Goal: Information Seeking & Learning: Check status

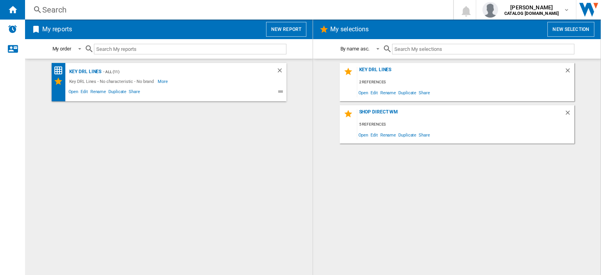
click at [52, 10] on div "Search" at bounding box center [237, 9] width 391 height 11
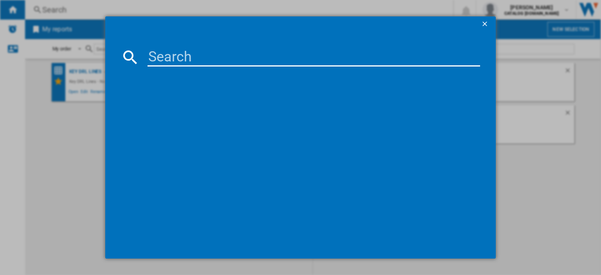
paste input "ITE5VMW"
type input "ITE5VMW"
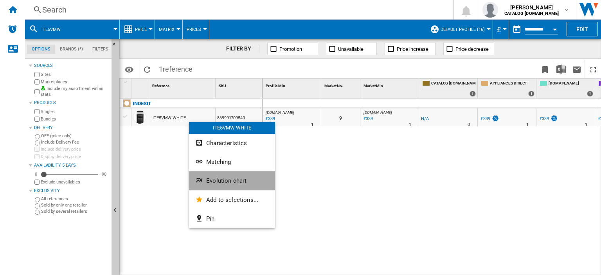
click at [229, 181] on span "Evolution chart" at bounding box center [226, 180] width 40 height 7
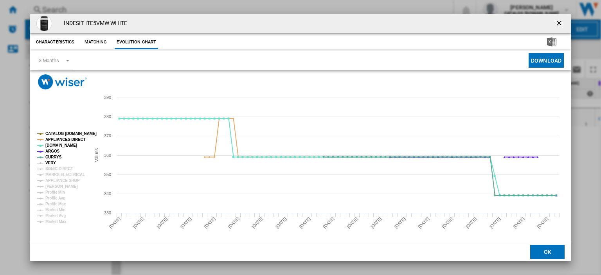
click at [52, 163] on tspan "VERY" at bounding box center [50, 163] width 11 height 4
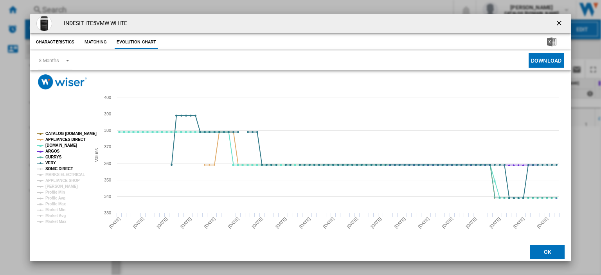
click at [50, 169] on tspan "SONIC DIRECT" at bounding box center [58, 169] width 27 height 4
click at [49, 175] on tspan "MARKS ELECTRICAL" at bounding box center [65, 175] width 40 height 4
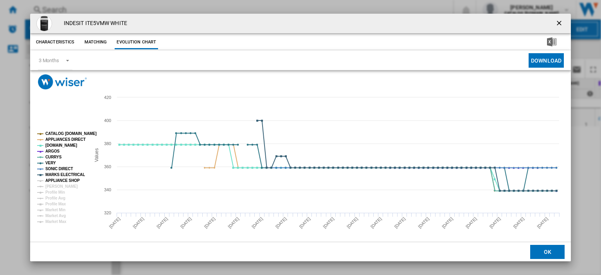
click at [49, 179] on tspan "APPLIANCE SHOP" at bounding box center [62, 181] width 34 height 4
click at [51, 184] on tspan "JD WILLIAMS" at bounding box center [61, 186] width 33 height 4
